Goal: Information Seeking & Learning: Learn about a topic

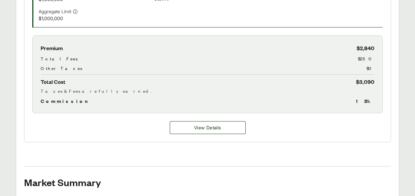
scroll to position [345, 0]
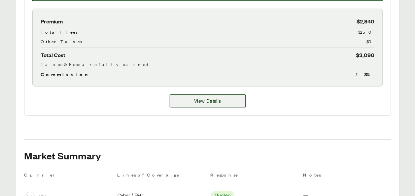
click at [193, 100] on button "View Details" at bounding box center [208, 100] width 76 height 13
click at [233, 98] on button "View Details" at bounding box center [208, 101] width 76 height 13
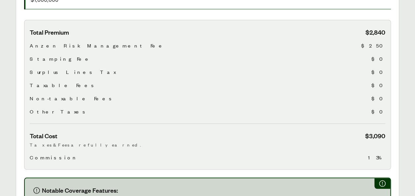
scroll to position [246, 0]
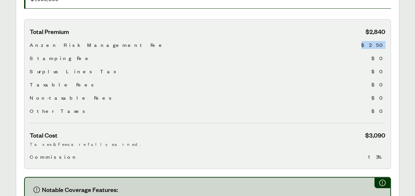
drag, startPoint x: 375, startPoint y: 36, endPoint x: 390, endPoint y: 39, distance: 15.3
click at [390, 39] on div "Total Premium $2,840 Anzen Risk Management Fee $250 Stamping Fee $0 Surplus Lin…" at bounding box center [207, 94] width 367 height 150
drag, startPoint x: 390, startPoint y: 39, endPoint x: 349, endPoint y: 93, distance: 67.7
click at [349, 94] on div "Non-taxable Fees $0" at bounding box center [208, 98] width 356 height 8
